Goal: Find specific page/section: Find specific page/section

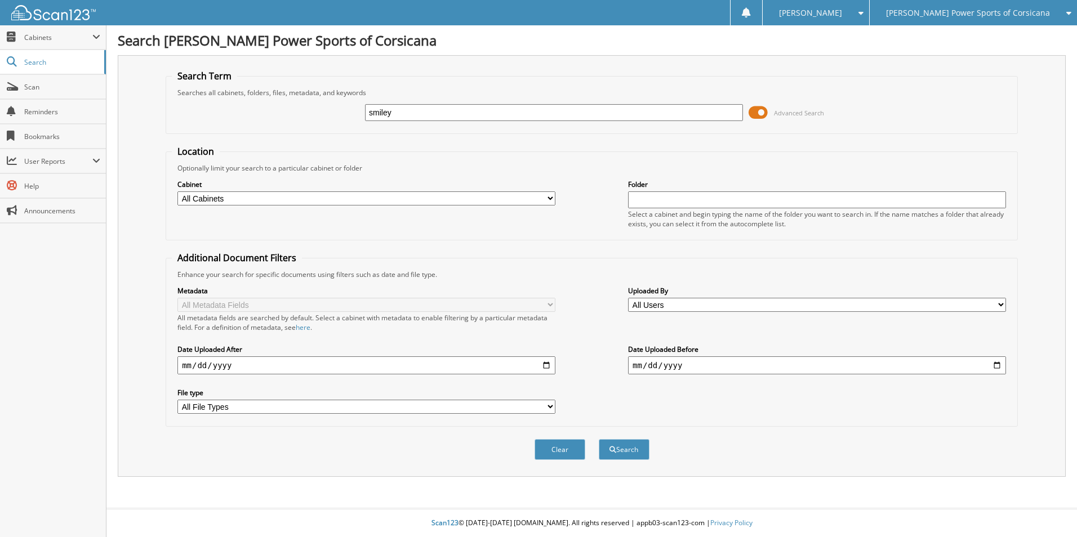
type input "smiley"
click at [599, 439] on button "Search" at bounding box center [624, 449] width 51 height 21
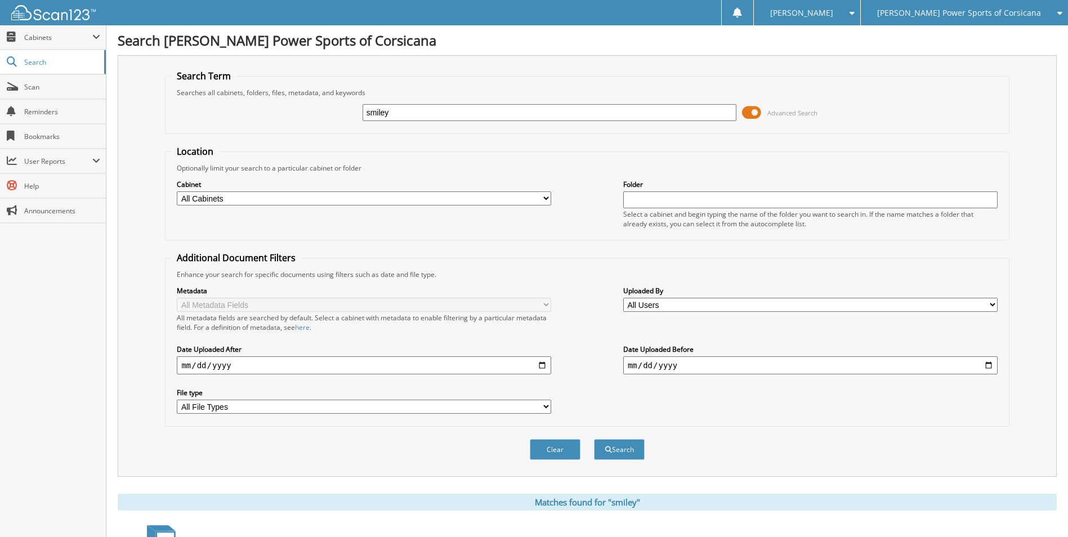
click at [752, 109] on span at bounding box center [751, 112] width 19 height 17
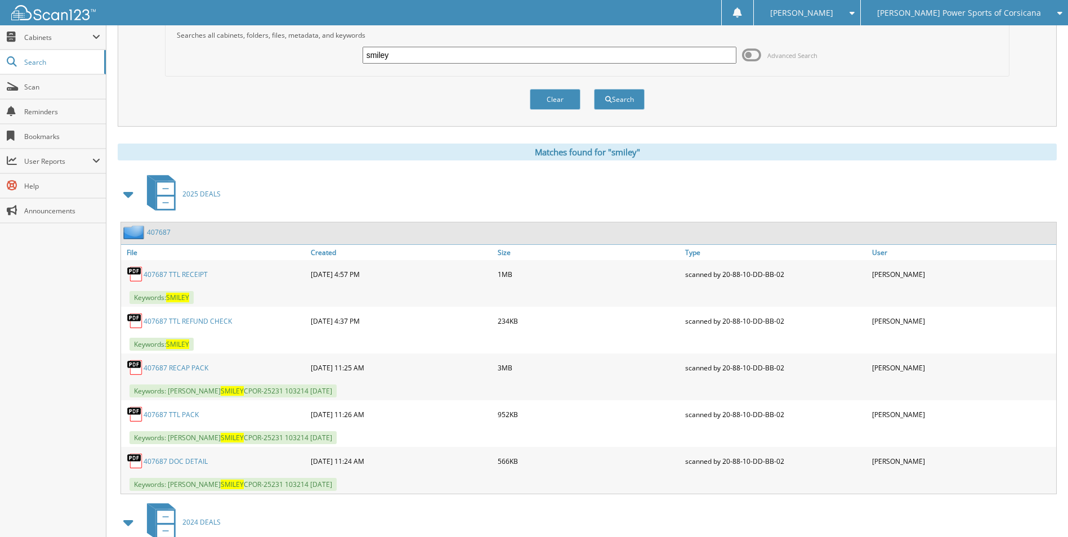
scroll to position [113, 0]
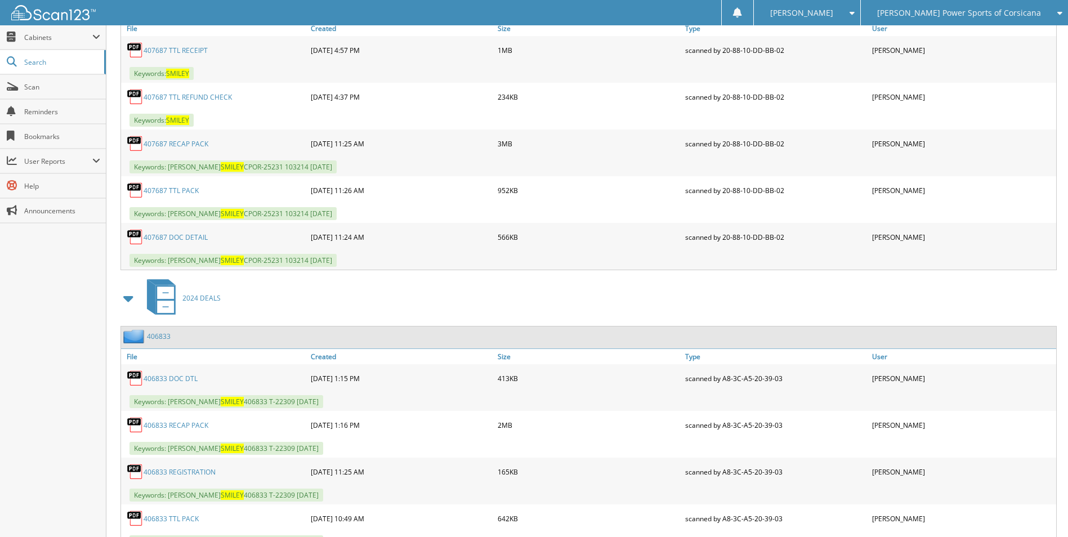
click at [131, 299] on span at bounding box center [129, 298] width 16 height 20
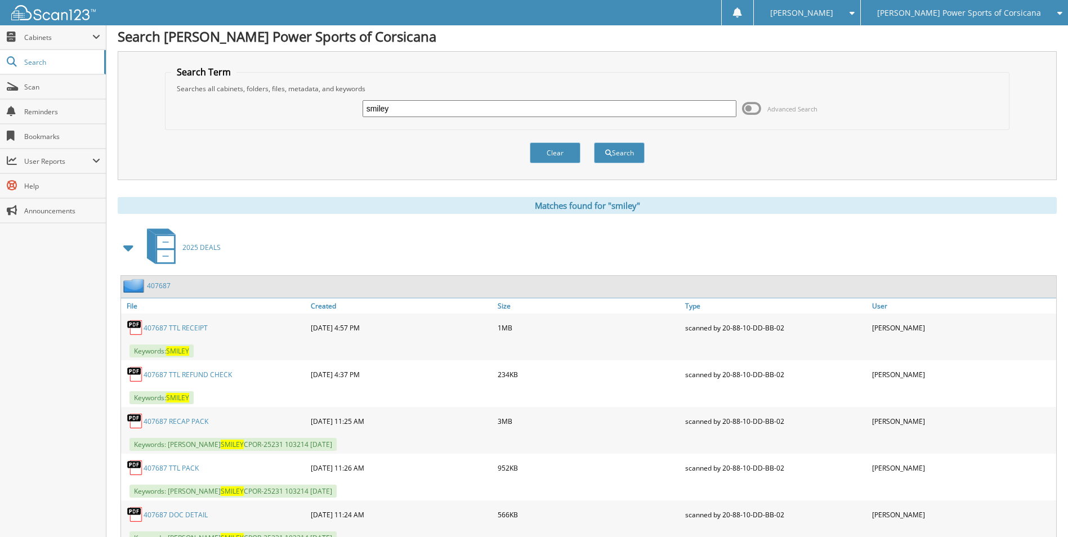
scroll to position [0, 0]
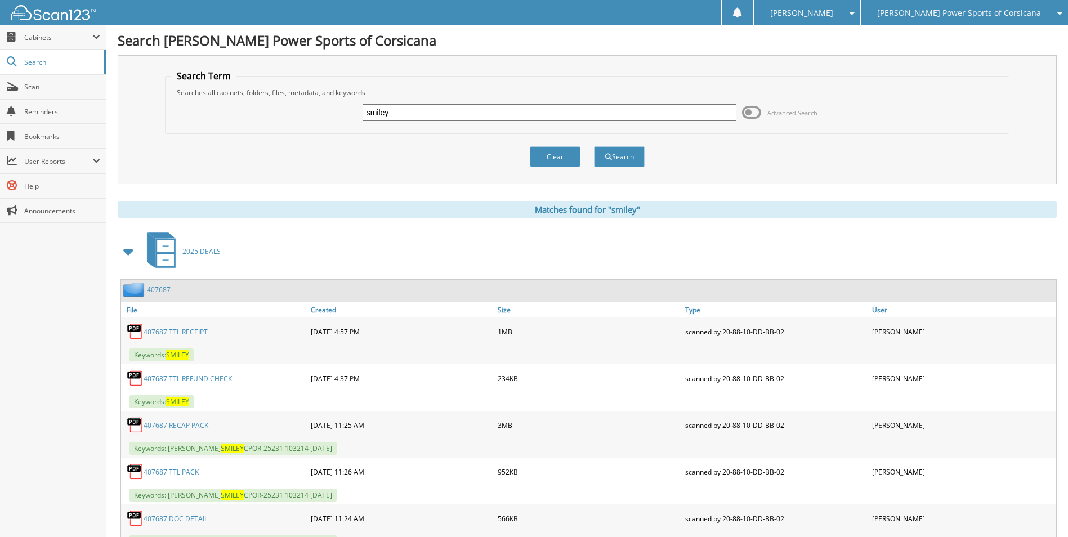
click at [165, 287] on link "407687" at bounding box center [159, 290] width 24 height 10
